Goal: Task Accomplishment & Management: Manage account settings

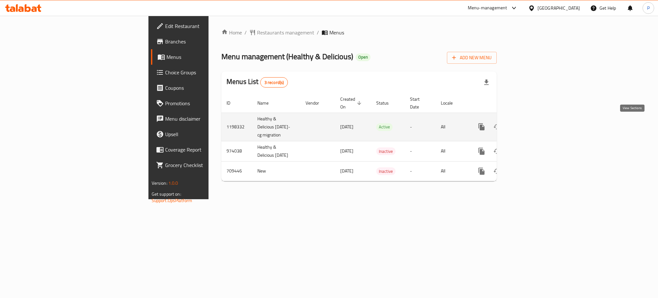
click at [532, 124] on icon "enhanced table" at bounding box center [528, 127] width 8 height 8
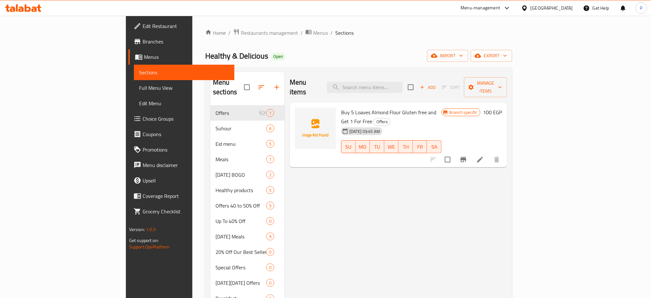
click at [287, 42] on div "Home / Restaurants management / Menus / Sections Healthy & Delicious Open impor…" at bounding box center [358, 240] width 307 height 423
click at [389, 86] on input "search" at bounding box center [365, 87] width 76 height 11
paste input "Pate"
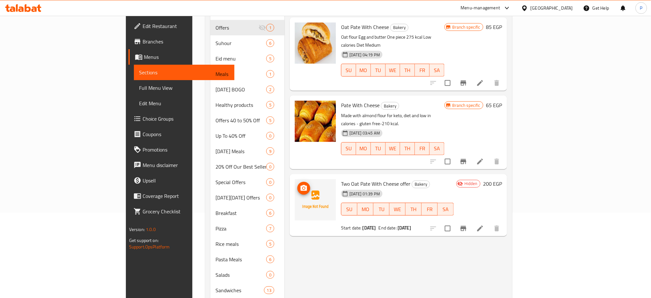
scroll to position [85, 0]
click at [301, 184] on icon "upload picture" at bounding box center [304, 187] width 6 height 6
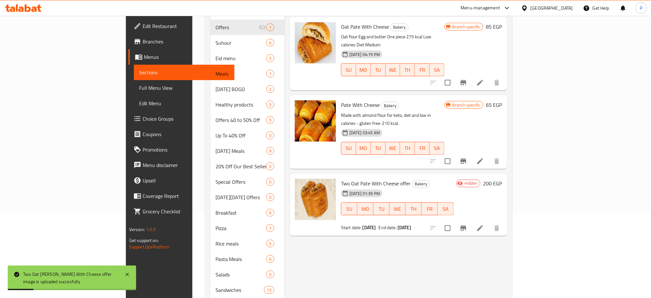
drag, startPoint x: 333, startPoint y: 281, endPoint x: 338, endPoint y: 276, distance: 6.6
click at [333, 281] on div "Menu items [PERSON_NAME] Add Sort Manage items Oat [PERSON_NAME] With Cheese Ba…" at bounding box center [396, 174] width 223 height 375
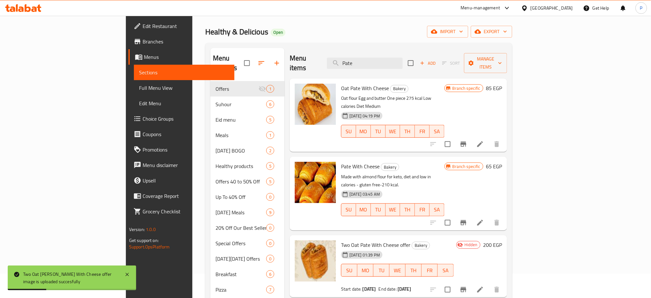
scroll to position [0, 0]
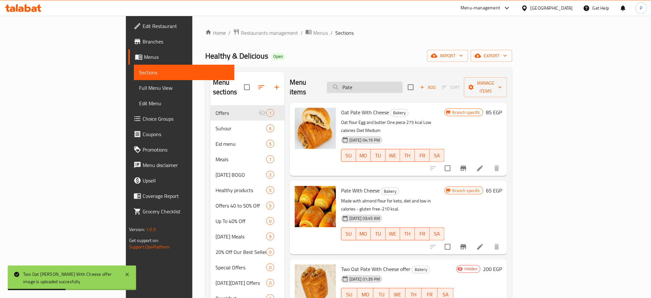
click at [403, 85] on input "Pate" at bounding box center [365, 87] width 76 height 11
paste input "olonez"
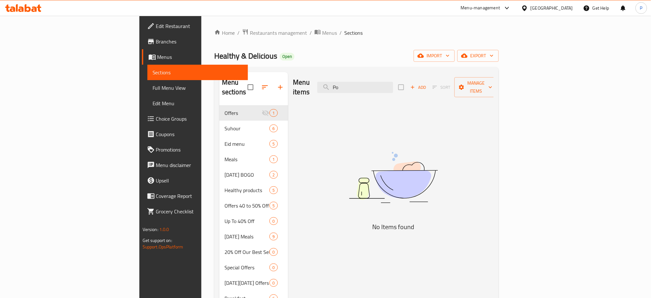
type input "P"
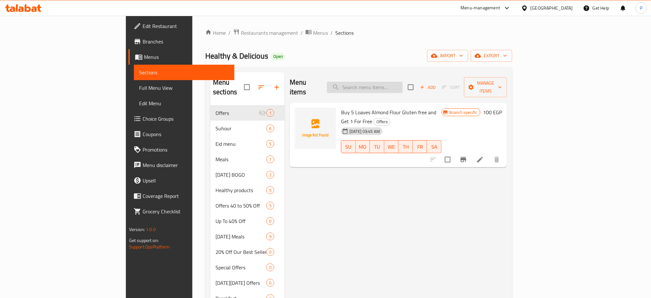
click at [403, 82] on input "search" at bounding box center [365, 87] width 76 height 11
paste input "لمكرونه البولنيز"
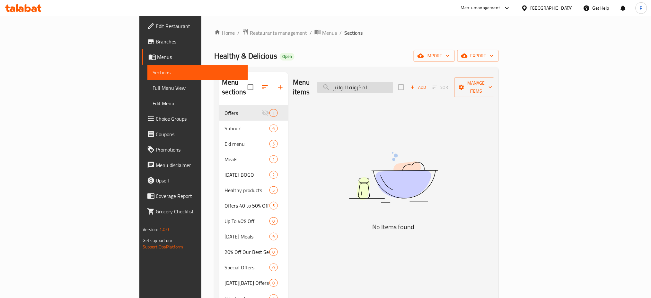
click at [393, 82] on input "لمكرونه البولنيز" at bounding box center [355, 87] width 76 height 11
drag, startPoint x: 396, startPoint y: 84, endPoint x: 400, endPoint y: 84, distance: 3.9
click at [393, 84] on input "البولنيز" at bounding box center [355, 87] width 76 height 11
drag, startPoint x: 405, startPoint y: 84, endPoint x: 397, endPoint y: 83, distance: 7.8
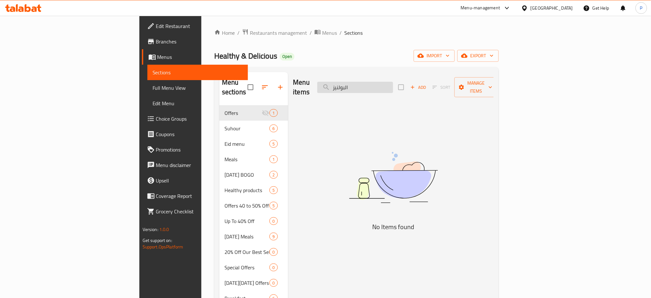
click at [393, 83] on input "البولنيز" at bounding box center [355, 87] width 76 height 11
type input "بولنيز"
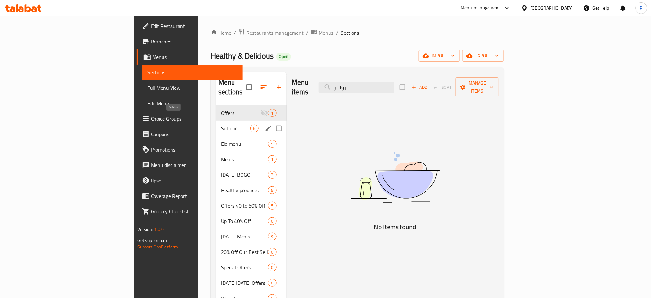
click at [216, 120] on div "Suhour 6" at bounding box center [251, 127] width 71 height 15
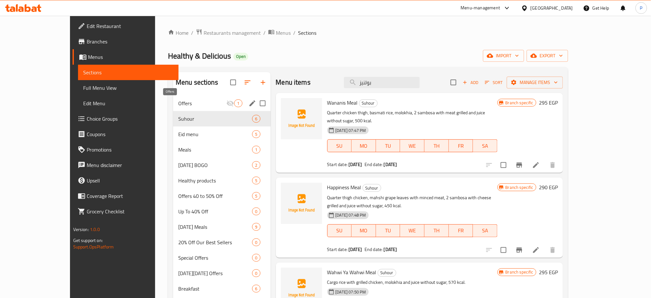
click at [194, 103] on span "Offers" at bounding box center [202, 103] width 48 height 8
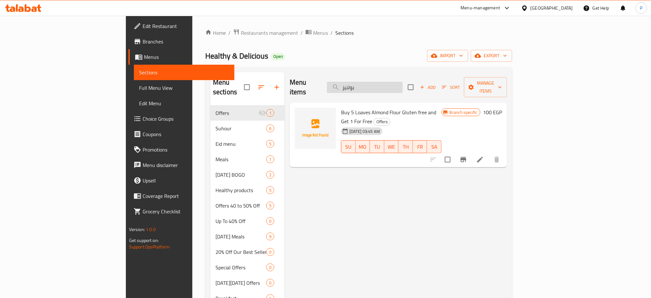
click at [403, 82] on input "بولنيز" at bounding box center [365, 87] width 76 height 11
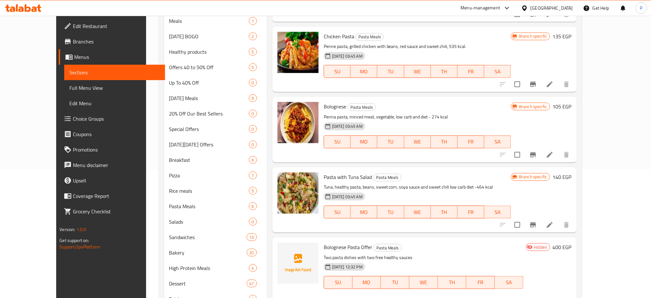
scroll to position [157, 0]
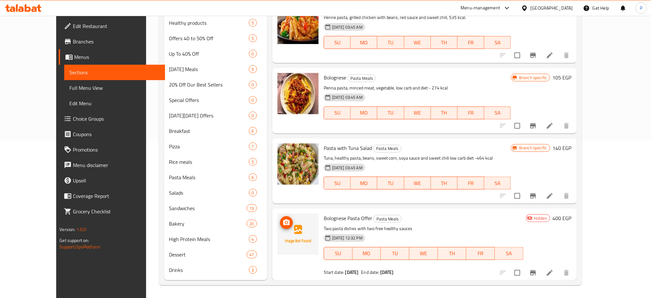
type input "pasta"
click at [283, 223] on icon "upload picture" at bounding box center [286, 222] width 6 height 6
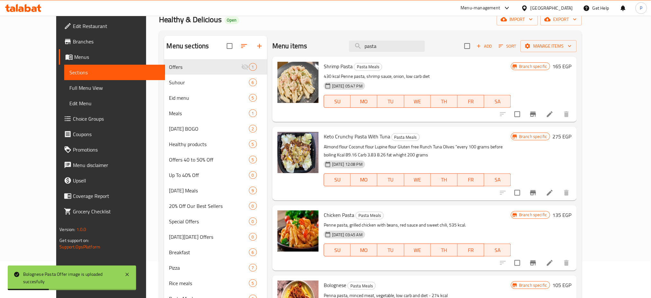
scroll to position [0, 0]
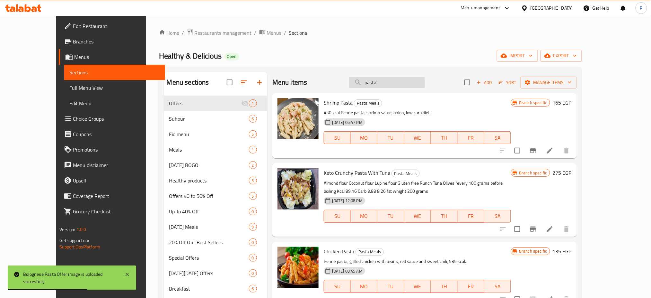
drag, startPoint x: 394, startPoint y: 85, endPoint x: 389, endPoint y: 85, distance: 4.9
click at [389, 85] on input "pasta" at bounding box center [387, 82] width 76 height 11
click at [397, 94] on div "Shrimp Pasta Pasta Meals 430 kcal Penne pasta, shrimp sauce, onion, low carb di…" at bounding box center [424, 125] width 305 height 65
click at [399, 90] on div "Menu items pasta Add Sort Manage items" at bounding box center [424, 82] width 305 height 21
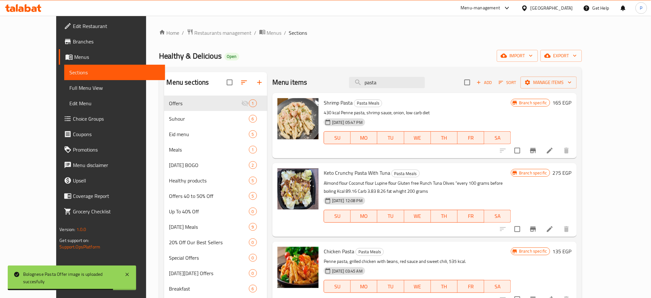
click at [399, 91] on div "Menu items pasta Add Sort Manage items" at bounding box center [424, 82] width 305 height 21
click at [398, 82] on input "pasta" at bounding box center [387, 82] width 76 height 11
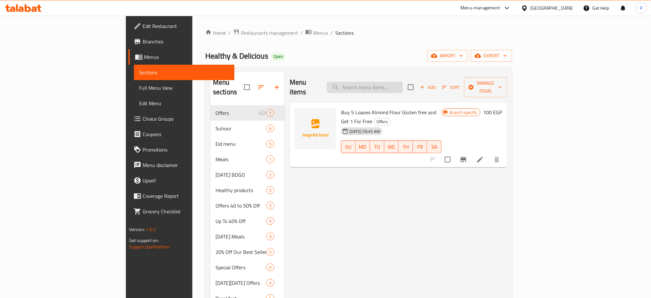
click at [403, 85] on input "search" at bounding box center [365, 87] width 76 height 11
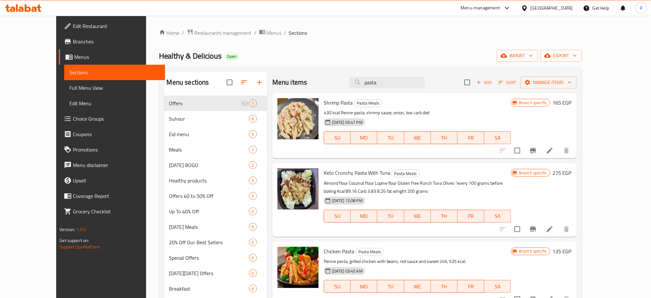
click at [302, 75] on div "Menu items pasta Add Sort Manage items" at bounding box center [424, 82] width 305 height 21
click at [394, 86] on input "pasta" at bounding box center [387, 82] width 76 height 11
click at [394, 85] on input "pasta" at bounding box center [387, 82] width 76 height 11
paste input "Pate"
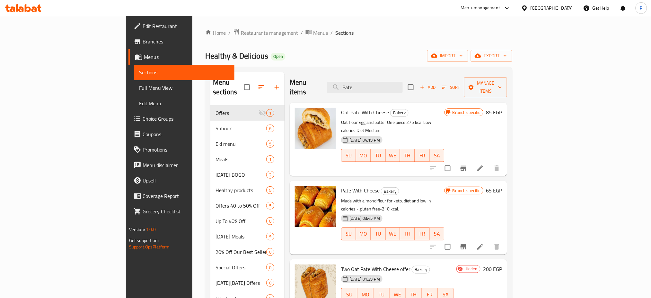
scroll to position [43, 0]
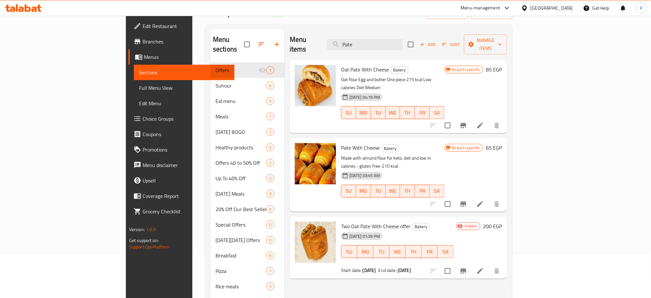
type input "Pate"
click at [569, 11] on div "[GEOGRAPHIC_DATA]" at bounding box center [552, 7] width 42 height 7
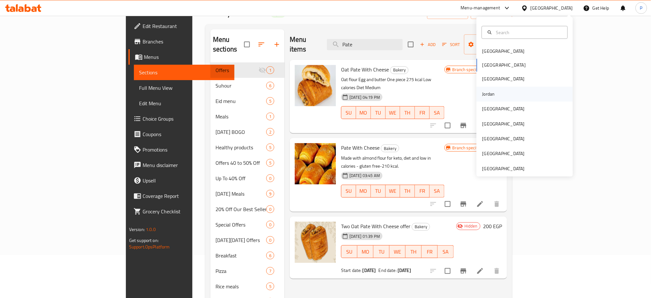
click at [483, 94] on div "Jordan" at bounding box center [489, 93] width 13 height 7
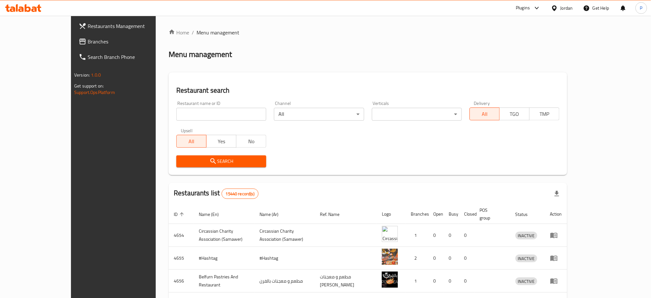
click at [179, 116] on input "search" at bounding box center [221, 114] width 90 height 13
paste input "Aya Restaurant"
type input "Aya Restaurant"
click at [182, 162] on span "Search" at bounding box center [222, 161] width 80 height 8
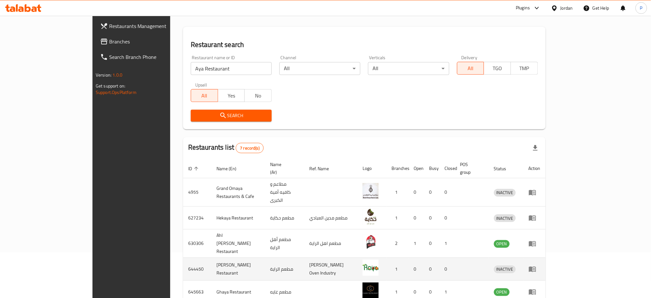
scroll to position [113, 0]
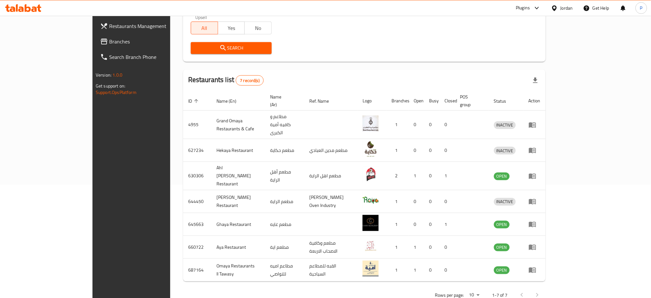
click at [356, 73] on div "Restaurants list 7 record(s)" at bounding box center [364, 80] width 363 height 22
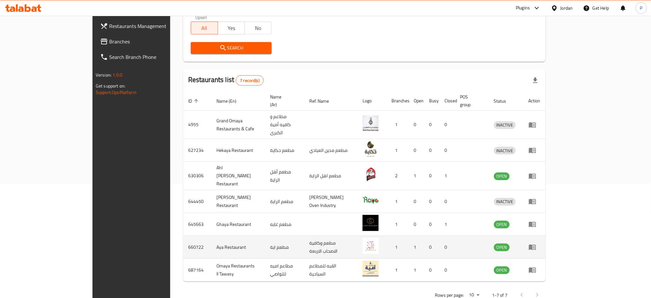
click at [537, 243] on icon "enhanced table" at bounding box center [533, 247] width 8 height 8
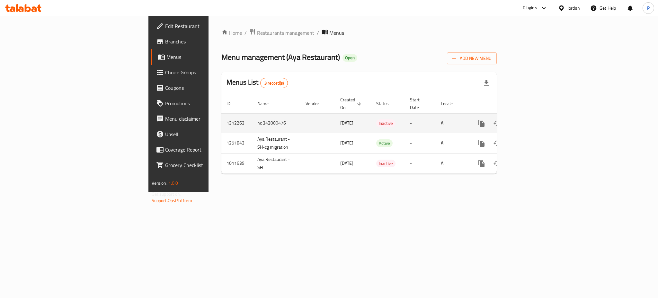
click at [536, 116] on link "enhanced table" at bounding box center [527, 122] width 15 height 15
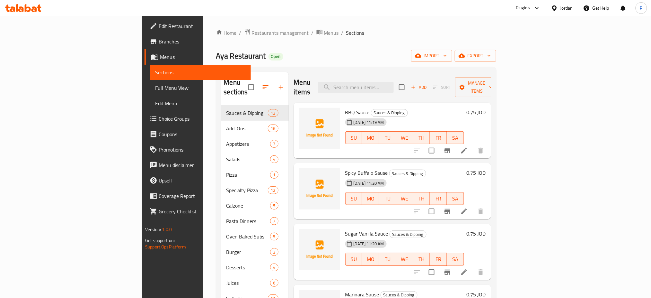
click at [289, 53] on div "Aya Restaurant Open import export" at bounding box center [356, 56] width 280 height 12
click at [496, 46] on div "Home / Restaurants management / Menus / Sections Aya Restaurant Open import exp…" at bounding box center [356, 202] width 280 height 346
click at [447, 56] on span "import" at bounding box center [431, 56] width 31 height 8
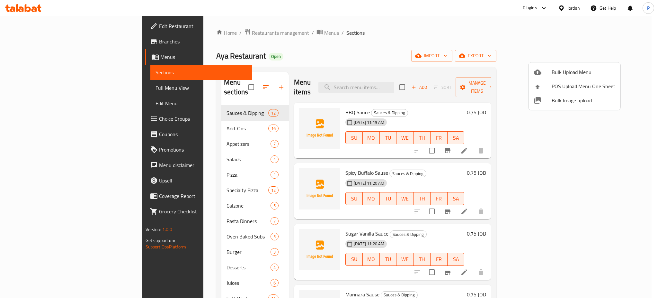
click at [570, 99] on span "Bulk Image upload" at bounding box center [584, 100] width 64 height 8
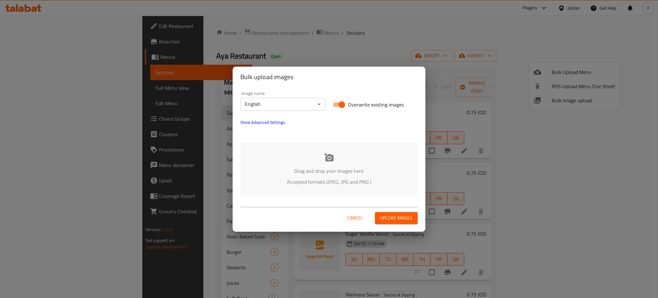
click at [350, 163] on div "Drag and drop your images here Accepted formats (JPEG, JPG and PNG )" at bounding box center [328, 169] width 177 height 52
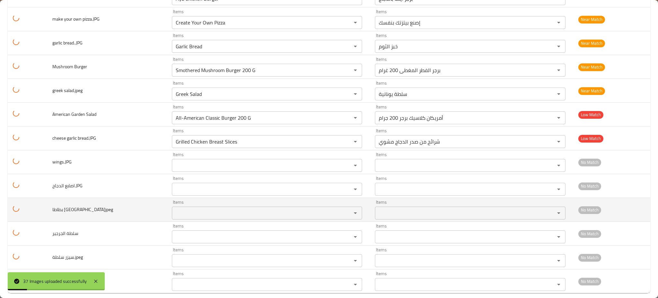
scroll to position [694, 0]
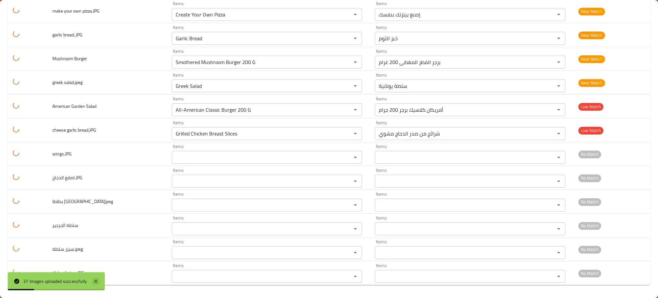
click at [95, 284] on icon at bounding box center [96, 281] width 8 height 8
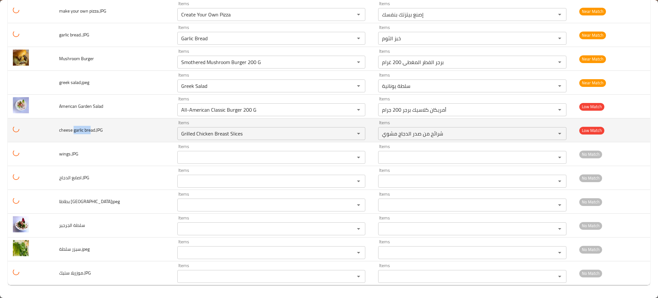
drag, startPoint x: 74, startPoint y: 131, endPoint x: 91, endPoint y: 130, distance: 16.7
click at [91, 130] on span "cheese garlic bread.JPG" at bounding box center [81, 130] width 44 height 8
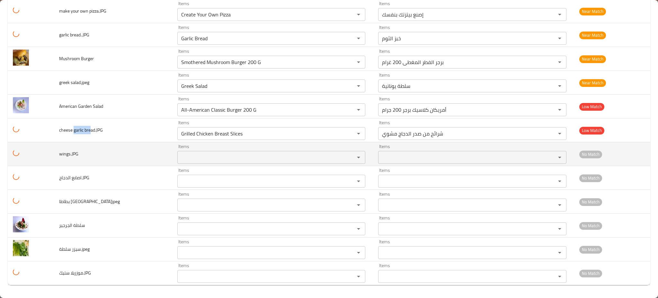
copy span "garlic bre"
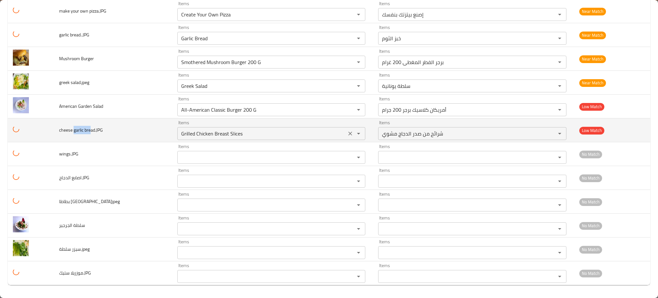
click at [233, 138] on div "Grilled Chicken Breast Slices Items" at bounding box center [271, 133] width 188 height 13
paste bread__JPG "garlic bre"
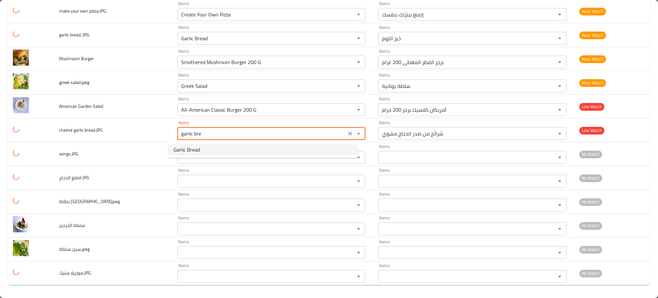
click at [225, 146] on bread__JPG-option-0 "Garlic Bread" at bounding box center [262, 150] width 189 height 12
type bread__JPG "Garlic Bread"
type bread__JPG-ar "خبز الثوم"
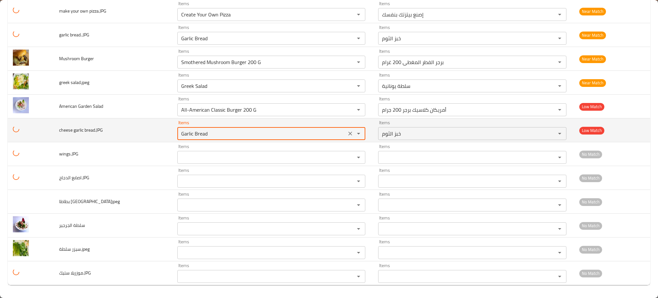
click at [347, 131] on icon "Clear" at bounding box center [350, 133] width 6 height 6
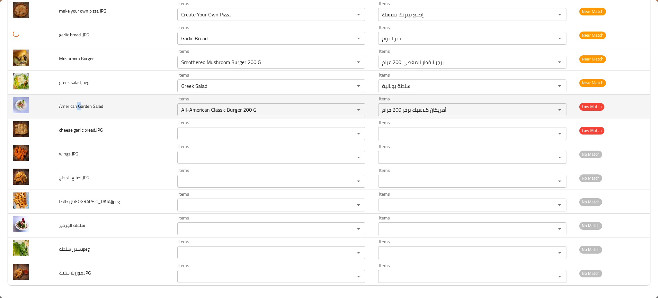
drag, startPoint x: 77, startPoint y: 106, endPoint x: 83, endPoint y: 106, distance: 5.5
click at [82, 106] on span "American Garden Salad" at bounding box center [81, 106] width 44 height 8
click at [86, 105] on span "American Garden Salad" at bounding box center [81, 106] width 44 height 8
click at [89, 104] on span "American Garden Salad" at bounding box center [81, 106] width 44 height 8
click at [95, 105] on span "American Garden Salad" at bounding box center [81, 106] width 44 height 8
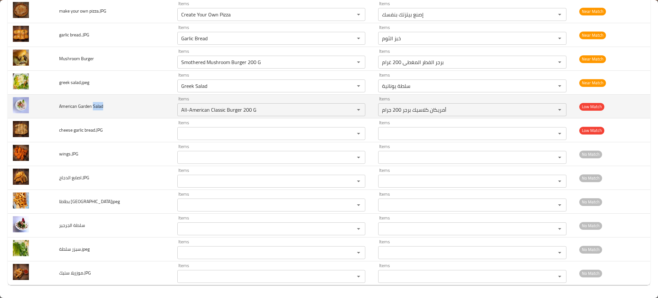
click at [95, 105] on span "American Garden Salad" at bounding box center [81, 106] width 44 height 8
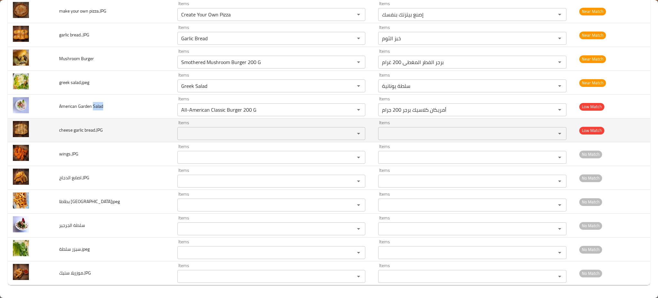
copy span "Salad"
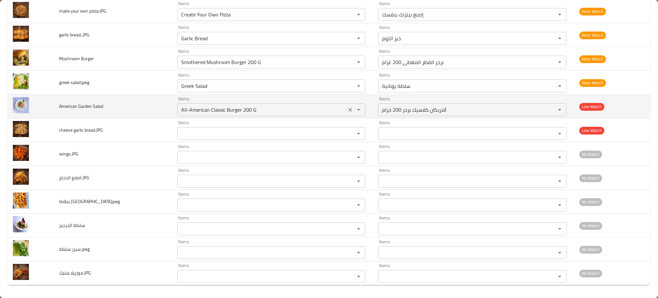
click at [256, 111] on Salad "All-American Classic Burger 200 G" at bounding box center [261, 109] width 165 height 9
paste Salad "Salad"
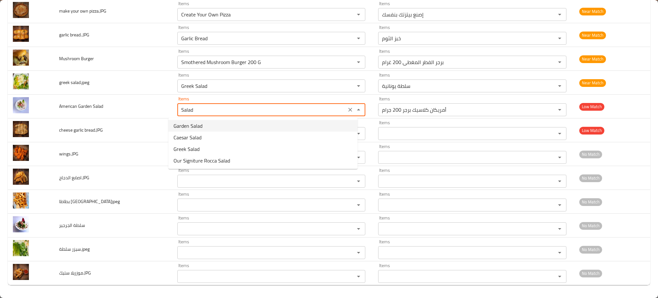
click at [217, 127] on Salad-option-0 "Garden Salad" at bounding box center [262, 126] width 189 height 12
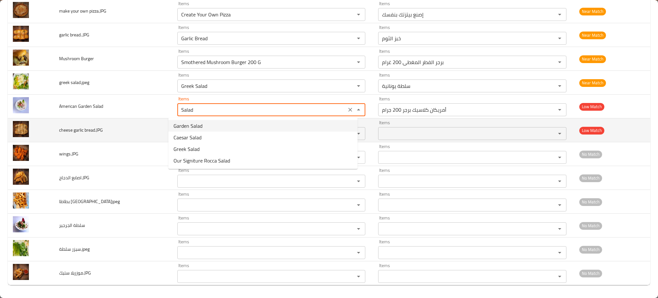
type Salad "Garden Salad"
type Salad-ar "سلطة الحديقة"
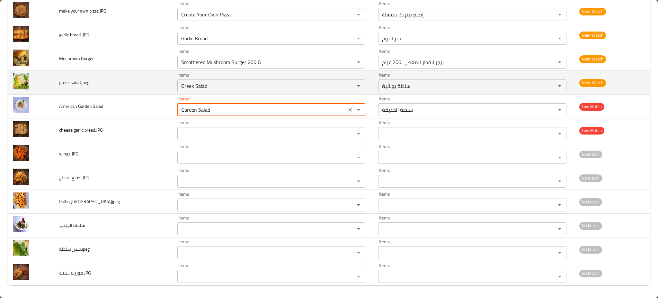
type Salad "Garden Salad"
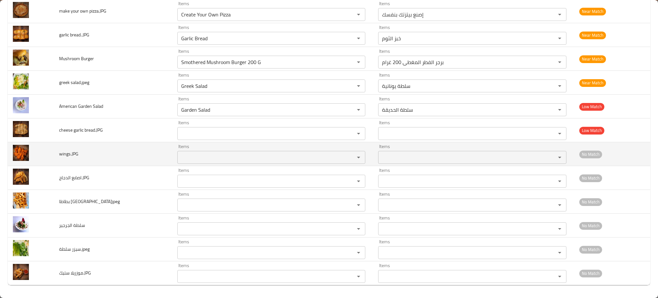
click at [179, 157] on input "Items" at bounding box center [261, 157] width 165 height 9
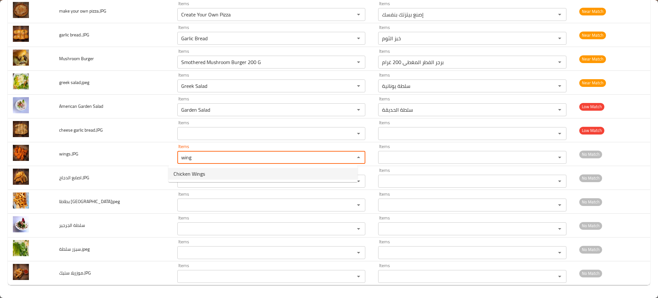
click at [181, 172] on span "Chicken Wings" at bounding box center [188, 174] width 31 height 8
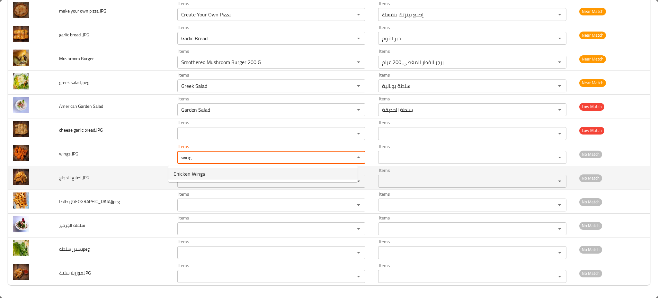
type input "Chicken Wings"
type input "أجنحة الدجاج"
type input "Chicken Wings"
click at [182, 179] on الدجاج_JPG "Items" at bounding box center [261, 180] width 165 height 9
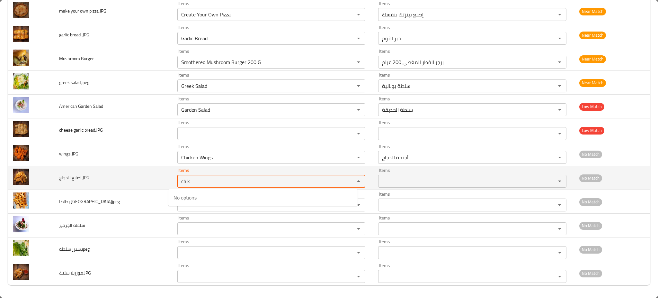
click at [182, 173] on div "Items chik Items" at bounding box center [271, 178] width 188 height 20
click at [179, 179] on الدجاج_JPG "chik" at bounding box center [261, 180] width 165 height 9
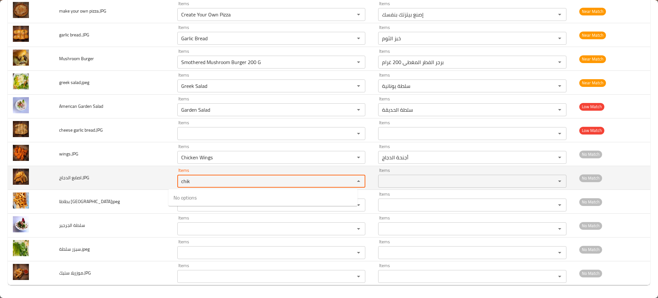
click at [179, 180] on الدجاج_JPG "chik" at bounding box center [261, 180] width 165 height 9
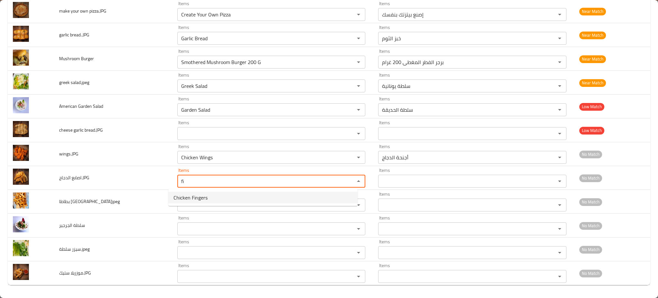
click at [183, 190] on الدجاج_JPG-popup "Chicken Fingers" at bounding box center [262, 197] width 189 height 17
click at [183, 195] on span "Chicken Fingers" at bounding box center [190, 197] width 34 height 8
type الدجاج_JPG "Chicken Fingers"
type الدجاج_JPG-ar "أصابع الدجاج"
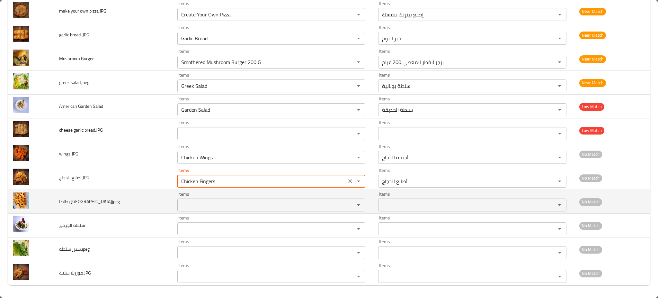
type الدجاج_JPG "Chicken Fingers"
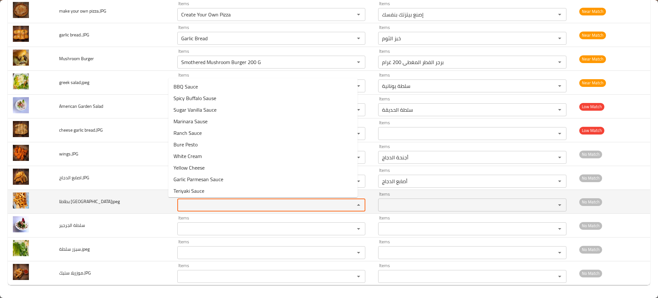
click at [179, 201] on مقلية_jpeg "Items" at bounding box center [261, 204] width 165 height 9
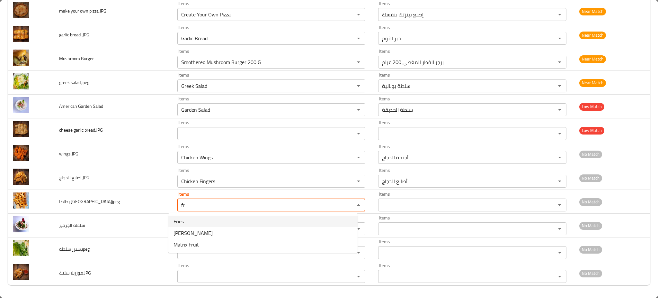
click at [179, 220] on span "Fries" at bounding box center [178, 221] width 10 height 8
type مقلية_jpeg "Fries"
type مقلية_jpeg-ar "بطاطس مقلية"
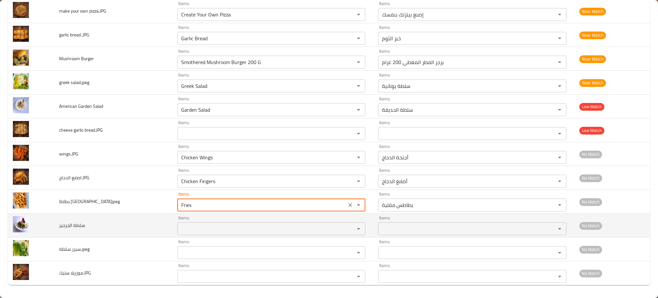
type مقلية_jpeg "Fries"
click at [179, 228] on الجرجير "Items" at bounding box center [261, 228] width 165 height 9
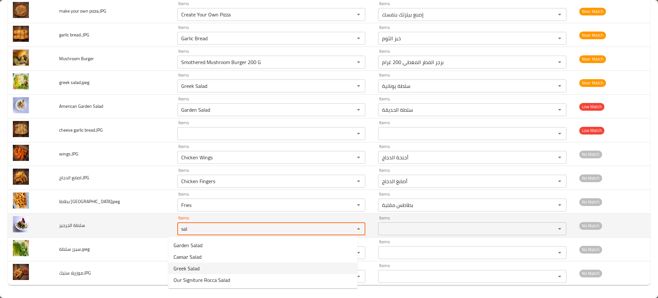
type الجرجير "sal"
click at [154, 229] on td "سلطة الجرجير" at bounding box center [113, 225] width 118 height 24
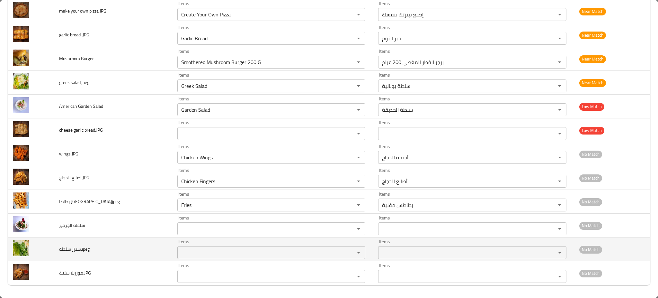
click at [181, 246] on div "Items" at bounding box center [271, 252] width 188 height 13
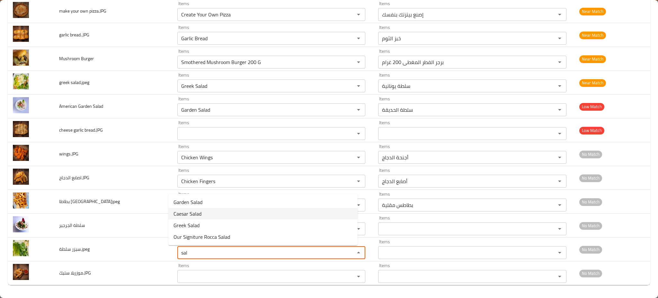
click at [197, 214] on span "Caesar Salad" at bounding box center [187, 213] width 28 height 8
type سلطة_jpeg "Caesar Salad"
type سلطة_jpeg-ar "سلطة القيصر"
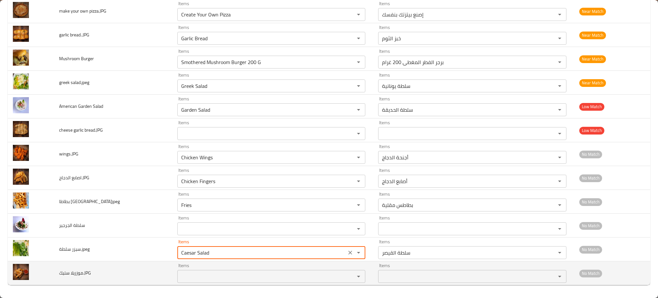
type سلطة_jpeg "Caesar Salad"
click at [179, 277] on ستيك_JPG "Items" at bounding box center [261, 275] width 165 height 9
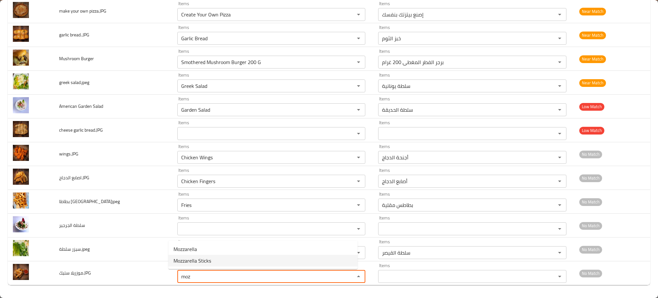
click at [196, 260] on span "Mozzarella Sticks" at bounding box center [192, 260] width 38 height 8
type ستيك_JPG "Mozzarella Sticks"
type ستيك_JPG-ar "أصابع موزاريلا"
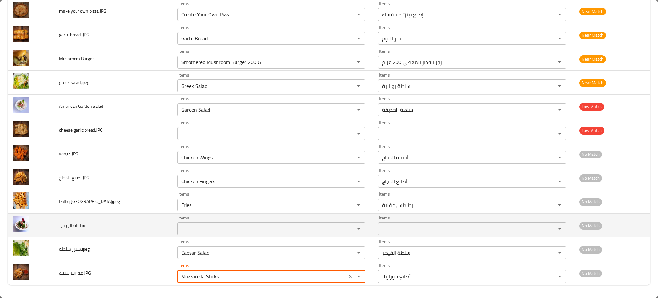
type ستيك_JPG "Mozzarella Sticks"
click at [214, 230] on الجرجير "Items" at bounding box center [261, 228] width 165 height 9
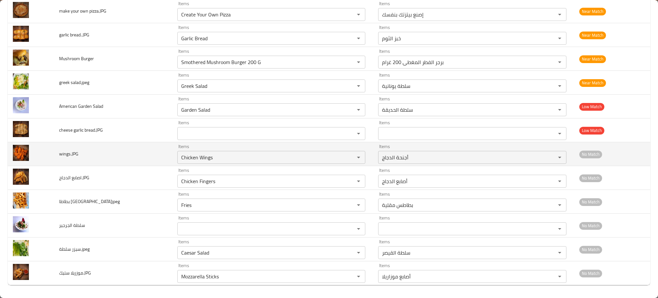
click at [135, 156] on td "wings.JPG" at bounding box center [113, 154] width 118 height 24
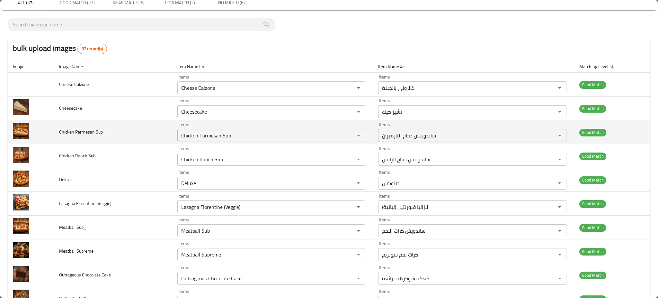
scroll to position [0, 0]
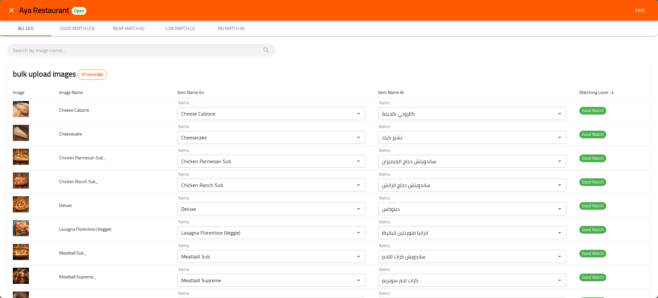
click at [636, 15] on button "Save" at bounding box center [640, 10] width 21 height 12
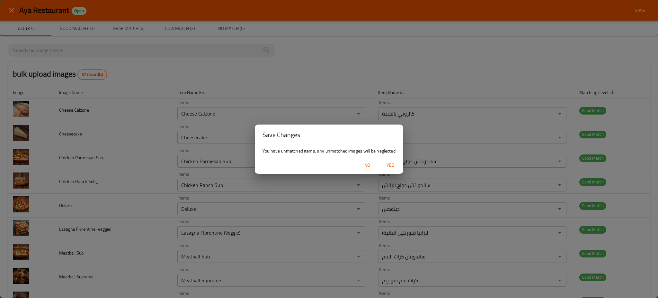
click at [394, 160] on button "Yes" at bounding box center [390, 165] width 21 height 12
